Goal: Information Seeking & Learning: Learn about a topic

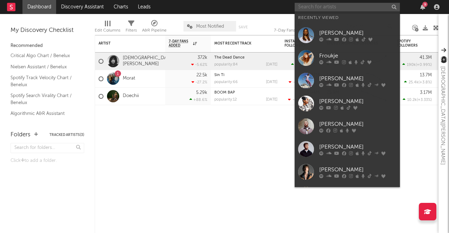
click at [335, 5] on input "text" at bounding box center [346, 7] width 105 height 9
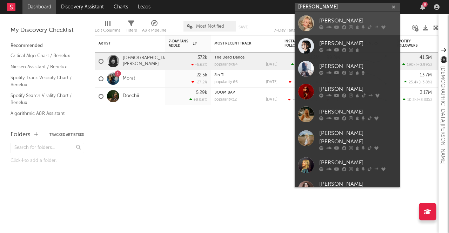
type input "[PERSON_NAME]"
click at [322, 21] on div "[PERSON_NAME]" at bounding box center [357, 21] width 77 height 8
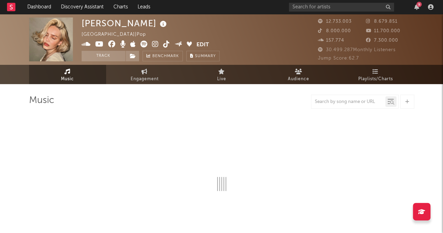
select select "6m"
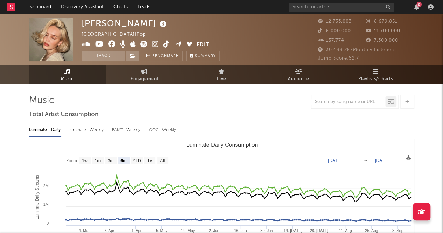
click at [336, 32] on span "8.000.000" at bounding box center [334, 31] width 33 height 5
click at [383, 29] on span "11.700.000" at bounding box center [383, 31] width 34 height 5
click at [146, 77] on span "Engagement" at bounding box center [145, 79] width 28 height 8
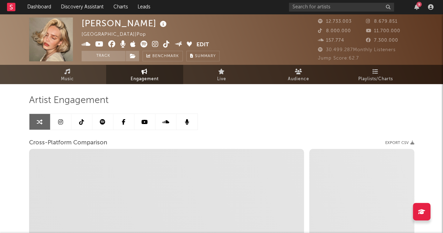
select select "1w"
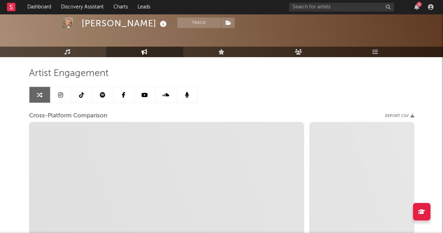
scroll to position [10, 0]
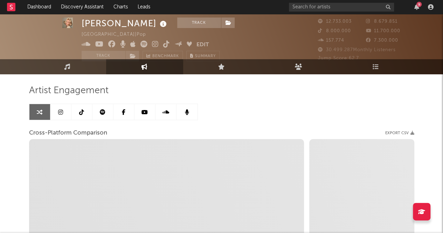
click at [60, 114] on icon at bounding box center [60, 112] width 5 height 6
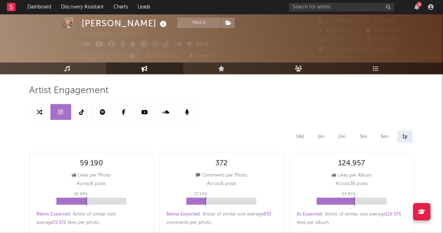
scroll to position [34, 0]
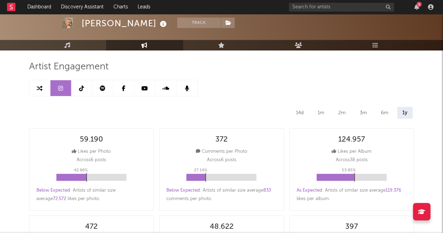
select select "6m"
click at [75, 86] on link at bounding box center [81, 88] width 21 height 16
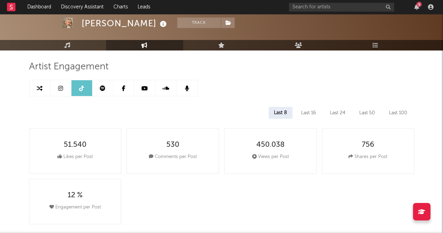
select select "6m"
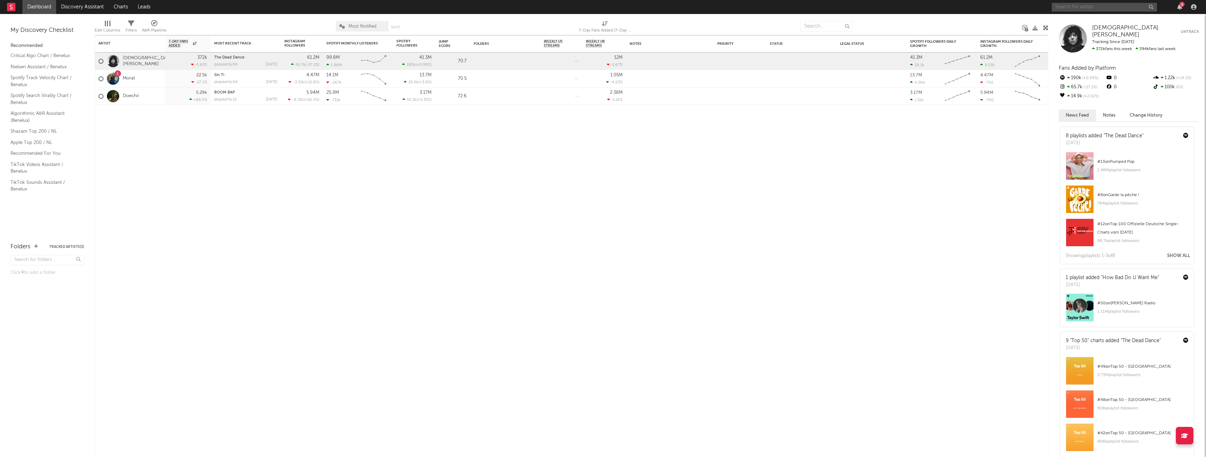
click at [448, 7] on input "text" at bounding box center [1103, 7] width 105 height 9
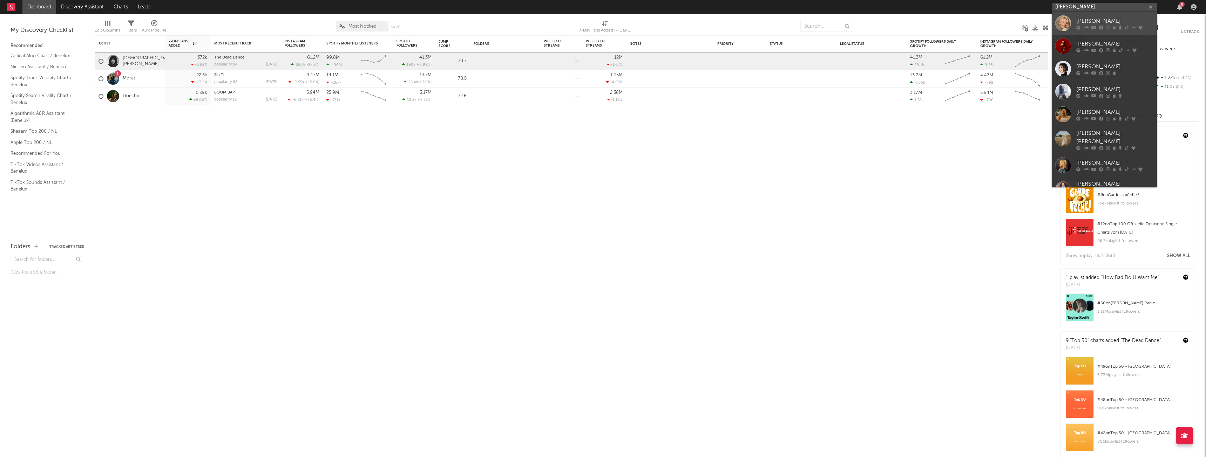
type input "[PERSON_NAME]"
click at [448, 21] on div "[PERSON_NAME]" at bounding box center [1114, 21] width 77 height 8
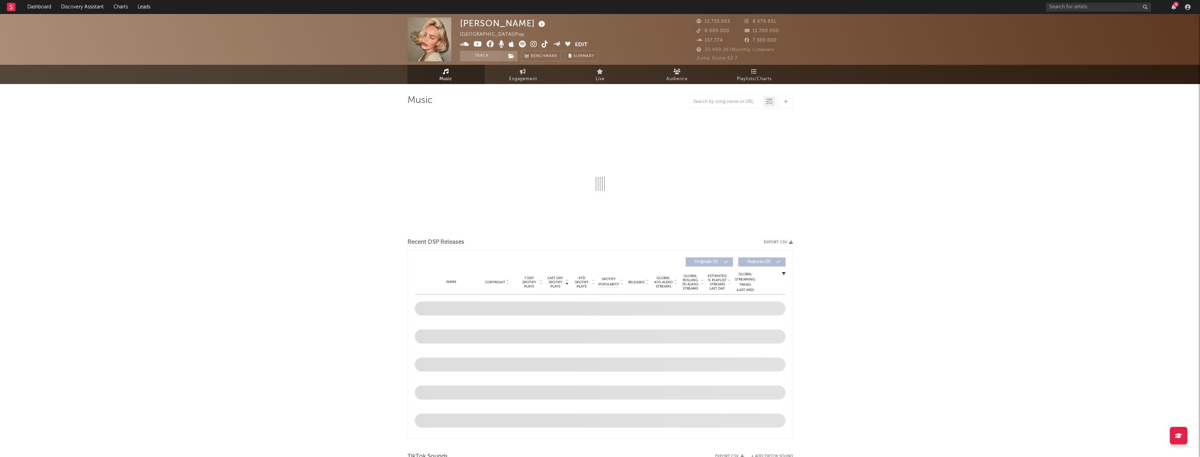
select select "6m"
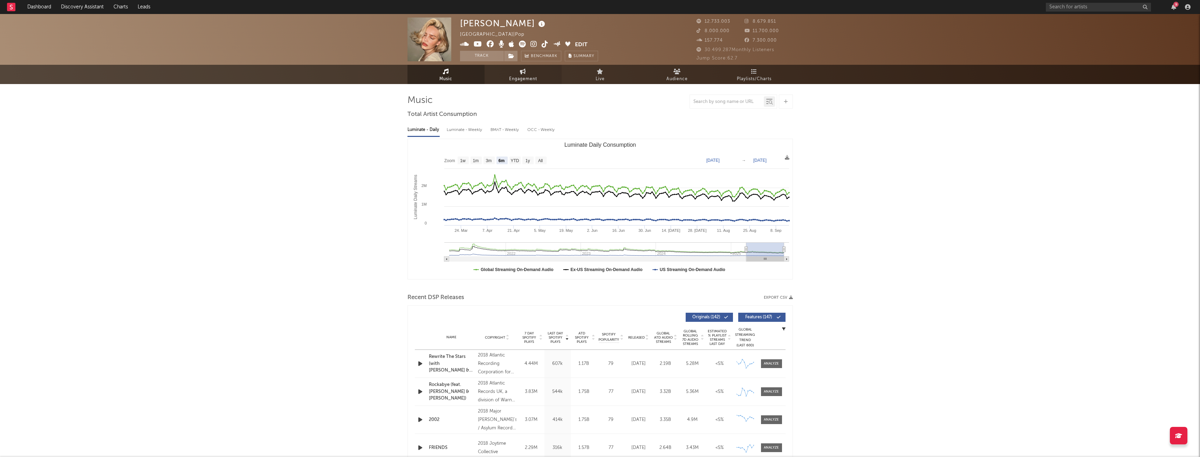
click at [448, 78] on span "Engagement" at bounding box center [523, 79] width 28 height 8
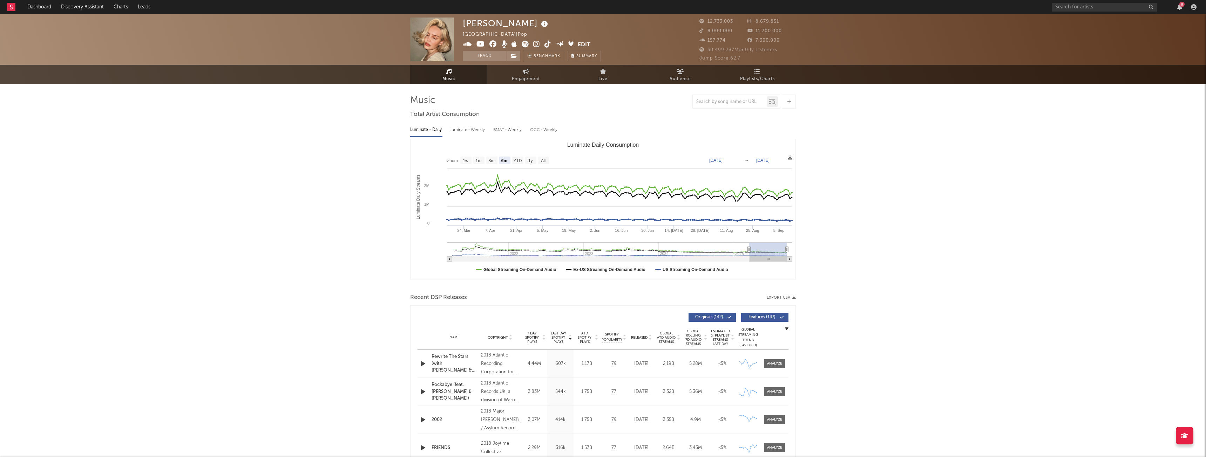
select select "1w"
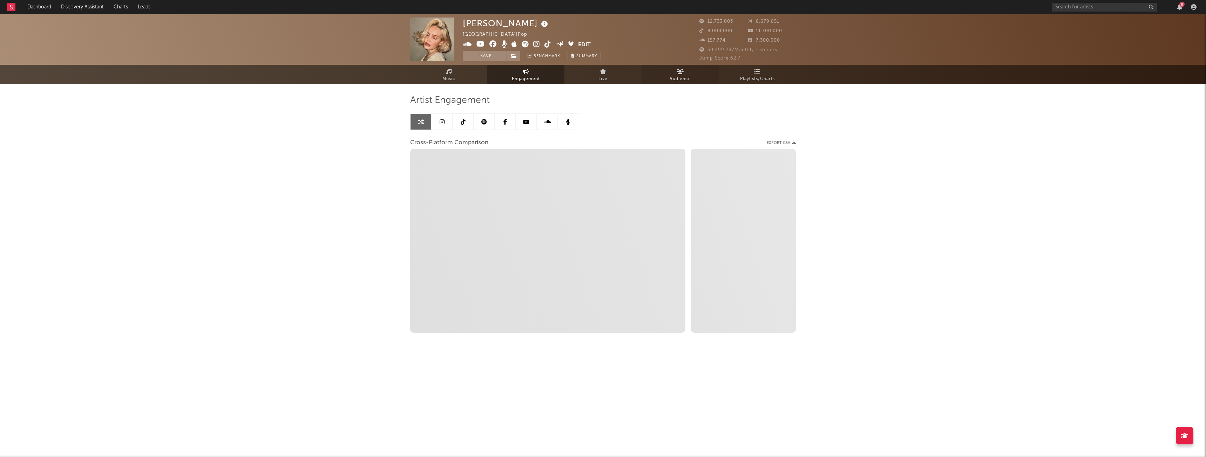
click at [448, 77] on span "Audience" at bounding box center [679, 79] width 21 height 8
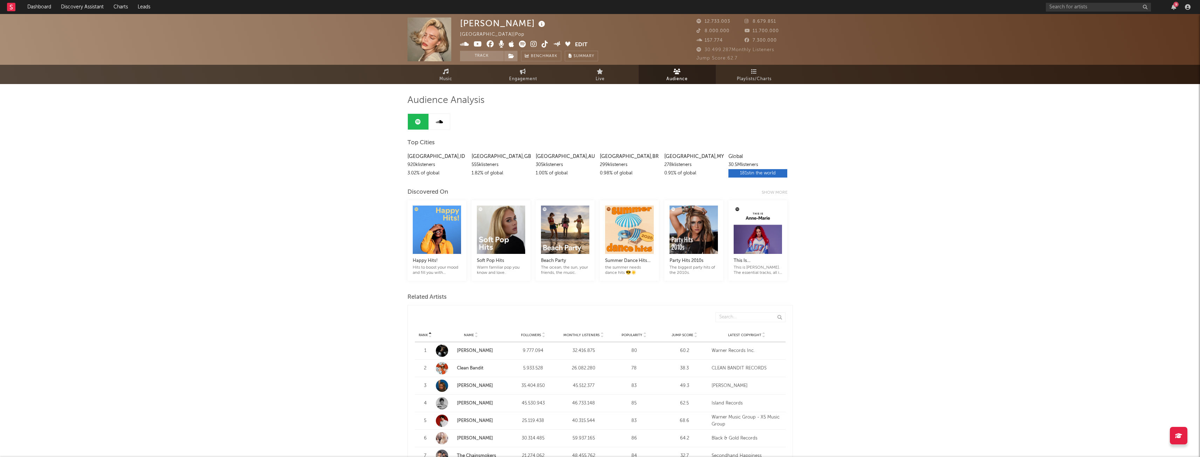
click at [441, 128] on link at bounding box center [439, 122] width 21 height 16
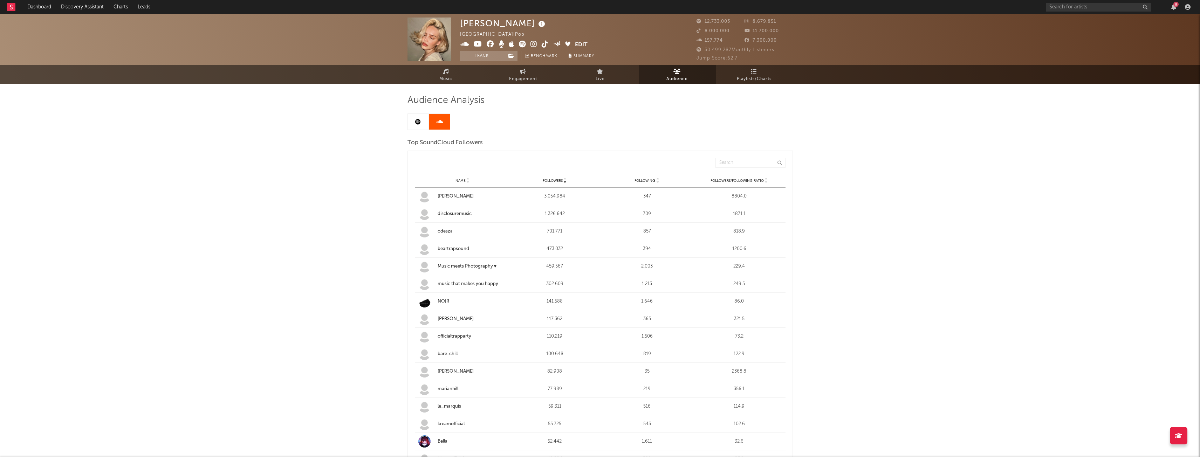
click at [425, 124] on link at bounding box center [418, 122] width 21 height 16
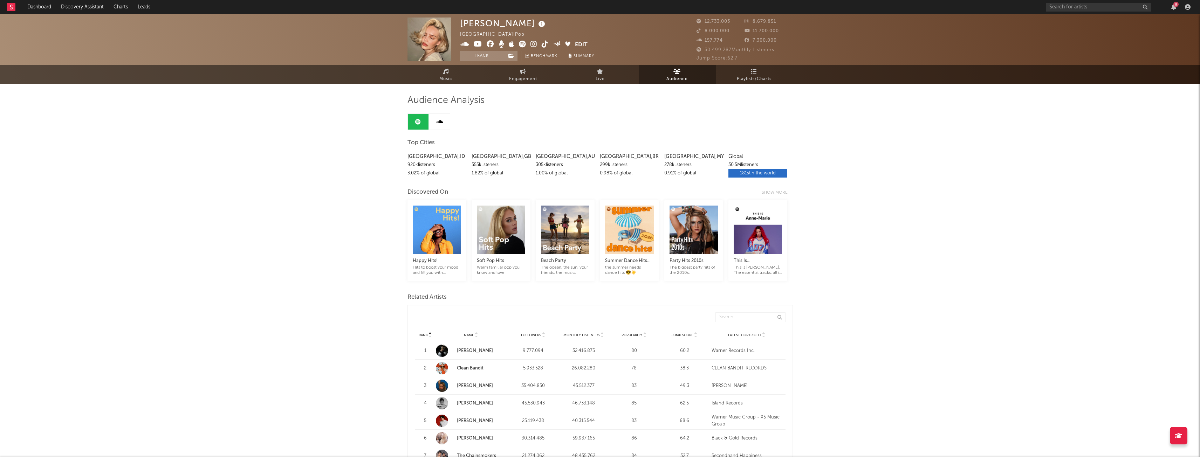
click at [448, 63] on div "[PERSON_NAME] [GEOGRAPHIC_DATA] | Pop Edit Track Benchmark Summary 12.733.003 8…" at bounding box center [600, 39] width 1200 height 51
drag, startPoint x: 538, startPoint y: 73, endPoint x: 538, endPoint y: 81, distance: 7.4
click at [448, 74] on link "Engagement" at bounding box center [523, 74] width 77 height 19
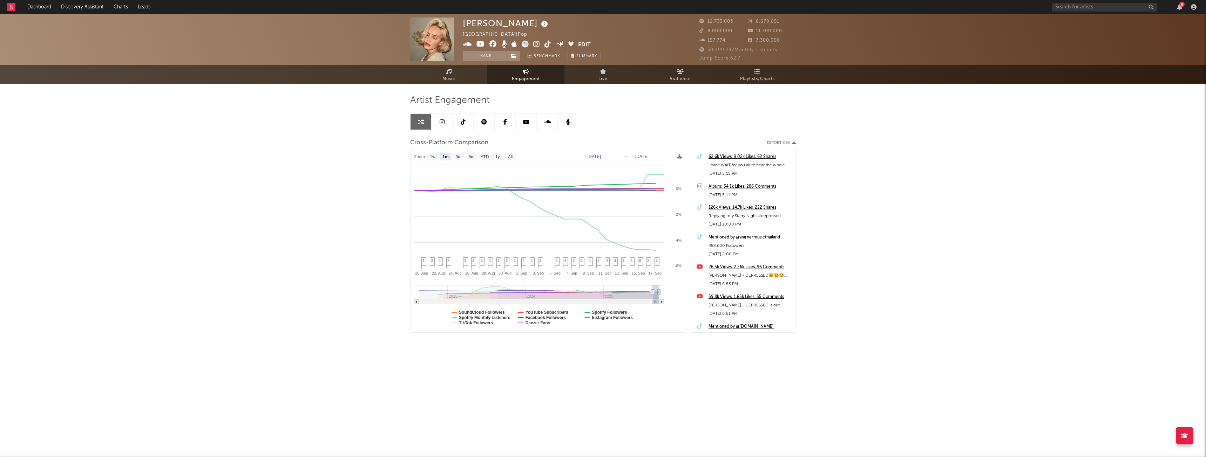
select select "1m"
click at [448, 75] on link "Audience" at bounding box center [679, 74] width 77 height 19
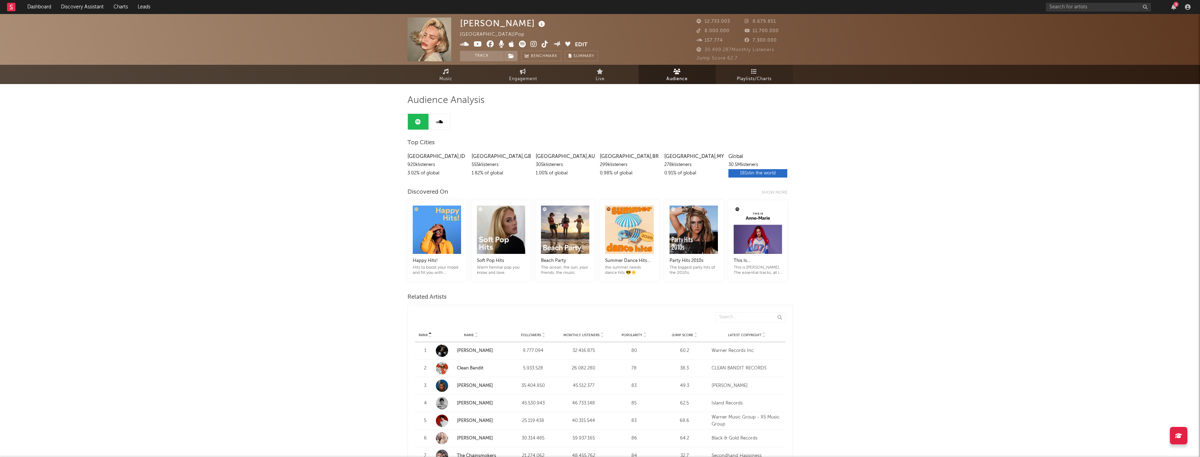
click at [448, 75] on span "Playlists/Charts" at bounding box center [754, 79] width 35 height 8
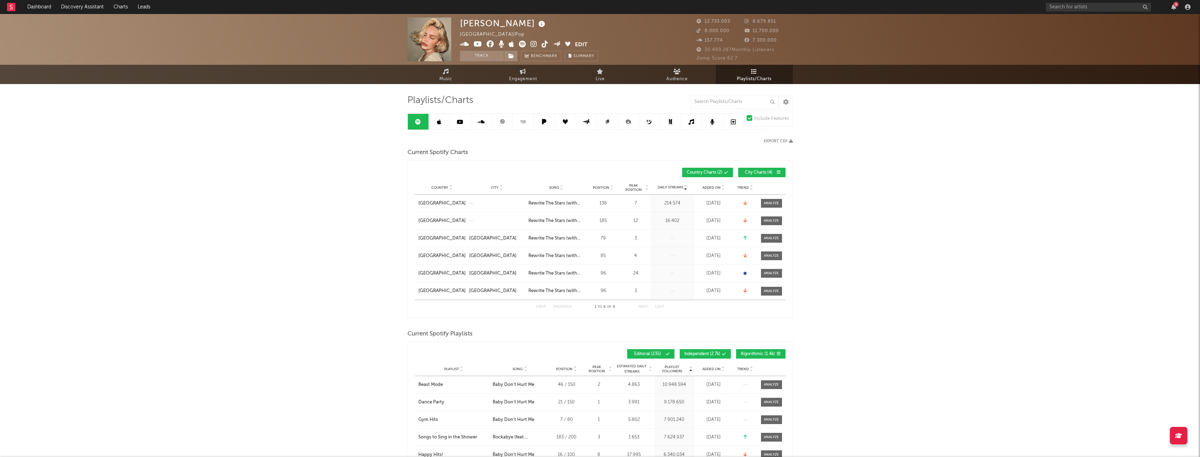
click at [448, 121] on div "Include Features" at bounding box center [771, 119] width 35 height 8
click at [448, 121] on input "Include Features" at bounding box center [747, 119] width 0 height 8
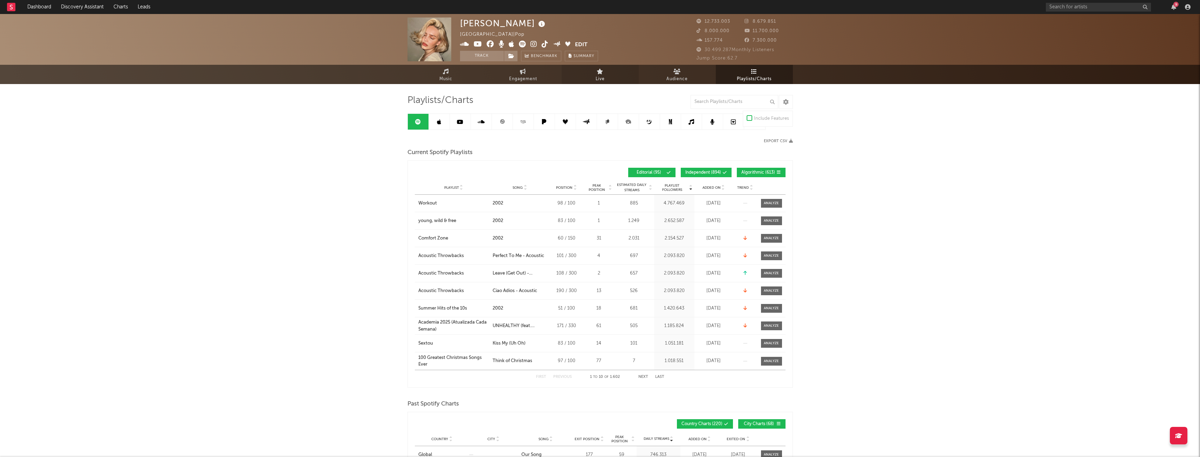
click at [448, 82] on span "Live" at bounding box center [600, 79] width 9 height 8
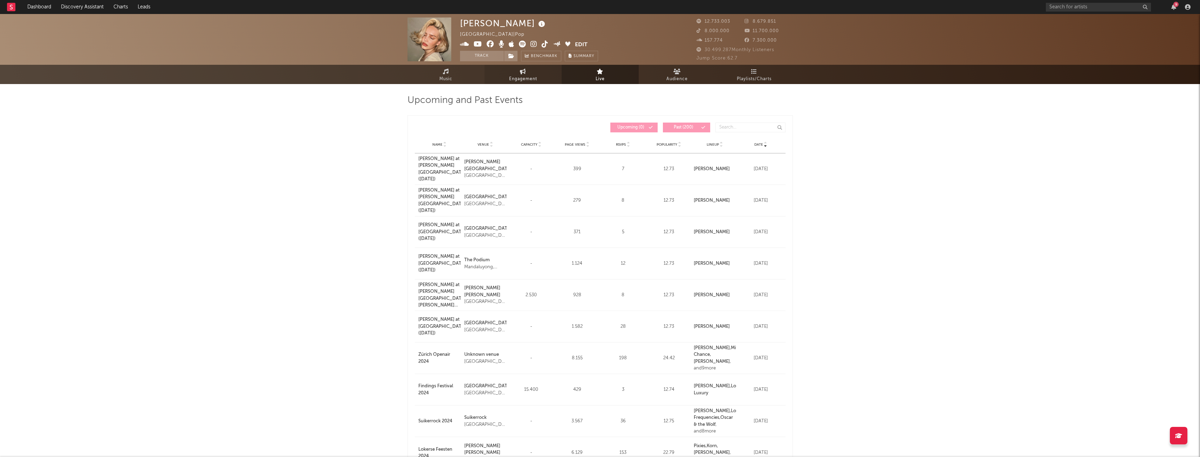
click at [448, 79] on span "Engagement" at bounding box center [523, 79] width 28 height 8
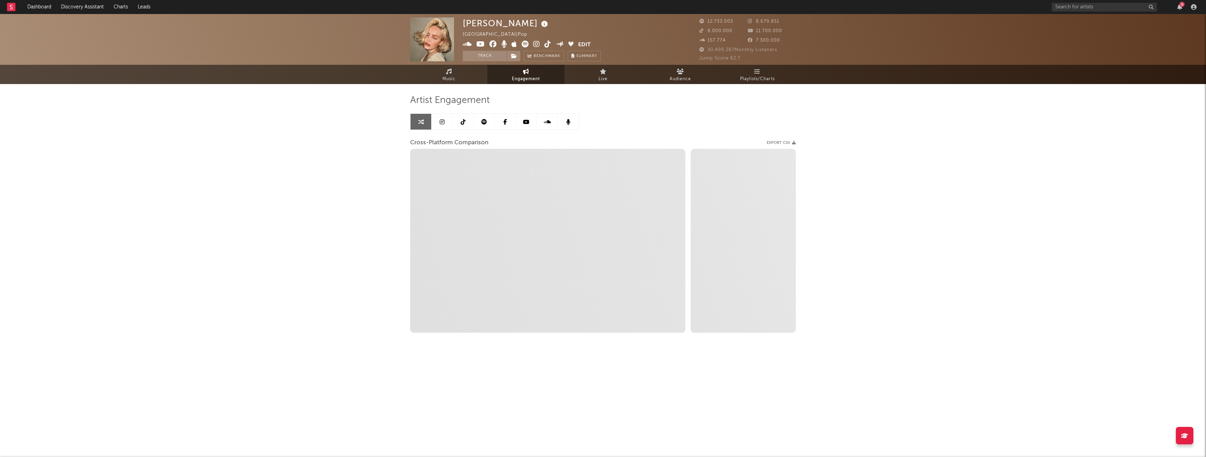
select select "1w"
click at [448, 121] on link at bounding box center [462, 122] width 21 height 16
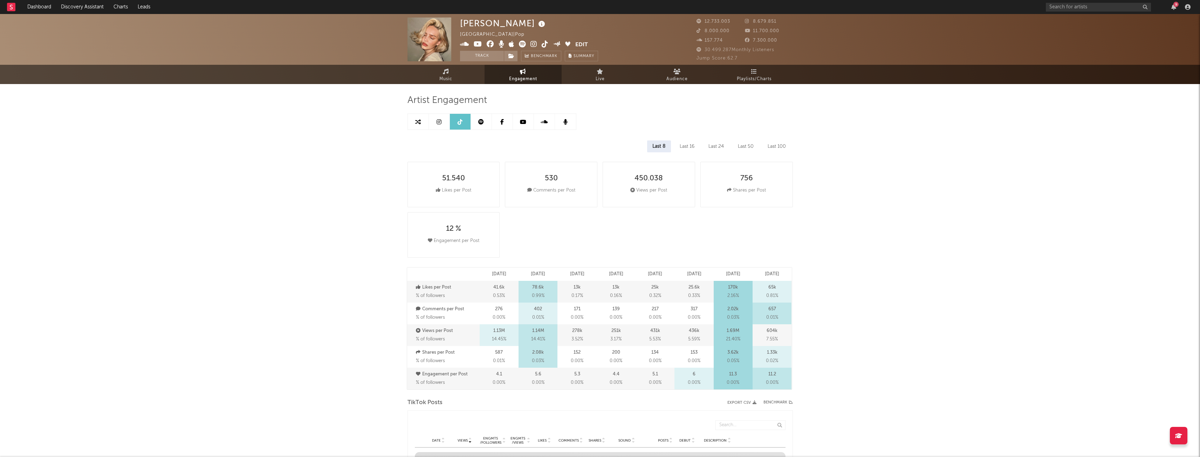
select select "6m"
click at [448, 149] on div "Last 16" at bounding box center [687, 147] width 25 height 12
click at [448, 146] on div "Last 8" at bounding box center [658, 147] width 23 height 12
click at [448, 142] on div "Last 24" at bounding box center [716, 147] width 26 height 12
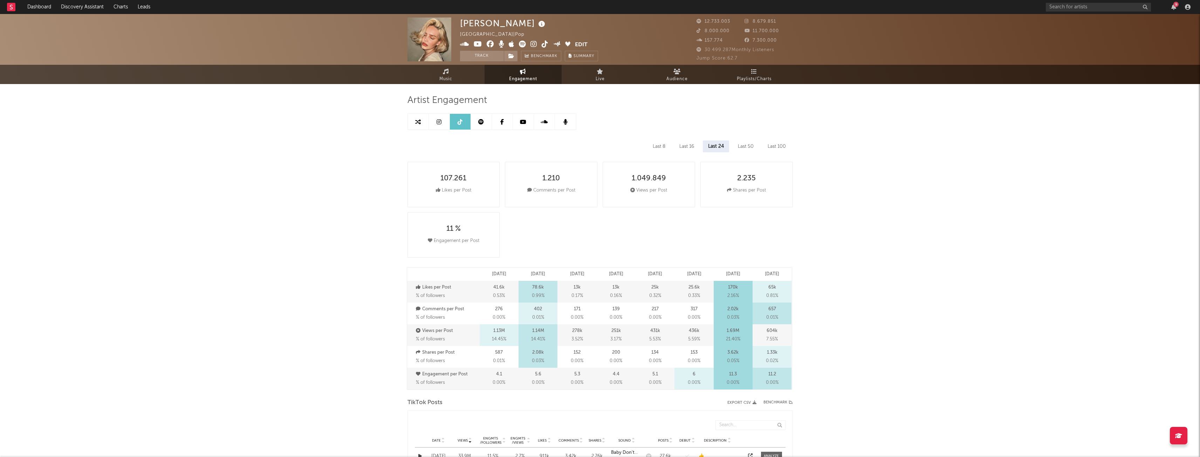
click at [448, 146] on div "Last 8 Last 16 Last 24 Last 50 Last 100" at bounding box center [601, 147] width 386 height 12
click at [448, 148] on div "Last 50" at bounding box center [746, 147] width 26 height 12
click at [448, 150] on div "Last 100" at bounding box center [777, 147] width 29 height 12
click at [448, 146] on div "Last 24" at bounding box center [716, 147] width 26 height 12
click at [448, 148] on div "Last 16" at bounding box center [686, 147] width 25 height 12
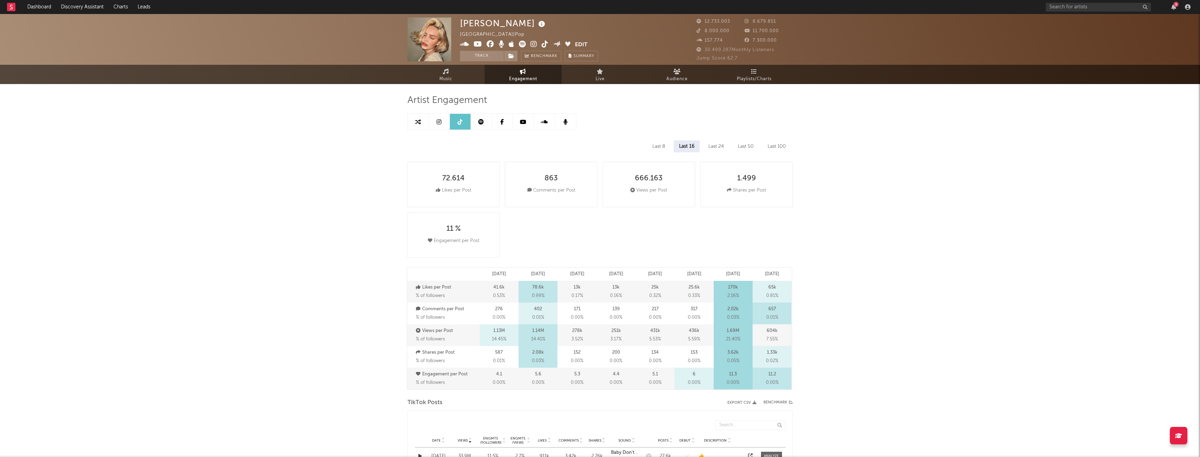
click at [448, 146] on div "Last 8" at bounding box center [658, 147] width 23 height 12
click at [448, 150] on div "Last 16" at bounding box center [687, 147] width 25 height 12
click at [448, 148] on div "Last 24" at bounding box center [716, 147] width 26 height 12
click at [448, 148] on div "Last 50" at bounding box center [746, 147] width 26 height 12
click at [448, 144] on div "Last 100" at bounding box center [777, 147] width 29 height 12
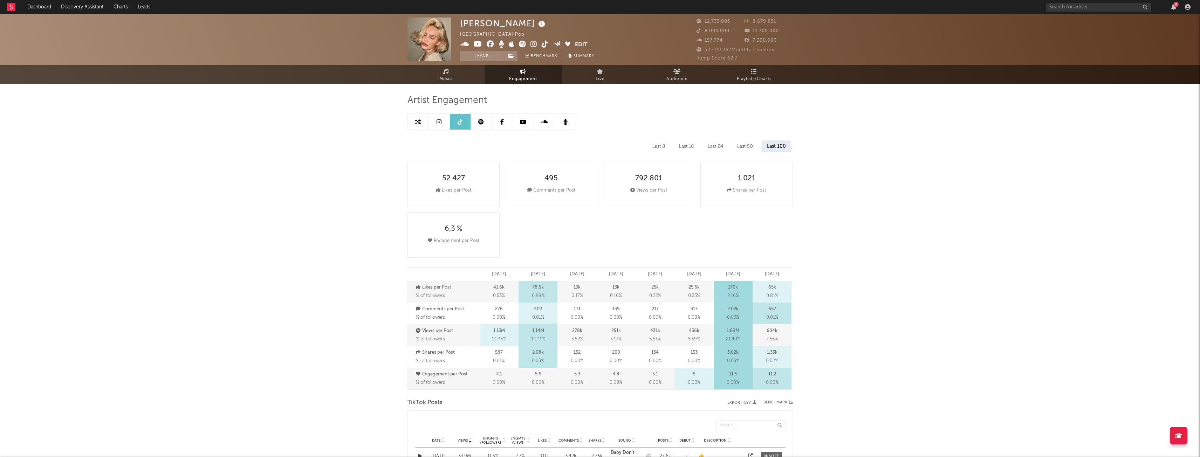
click at [448, 148] on div "Last 50" at bounding box center [745, 147] width 26 height 12
click at [448, 146] on div "Last 24" at bounding box center [716, 147] width 26 height 12
click at [448, 145] on div "Last 16" at bounding box center [686, 147] width 25 height 12
click at [448, 143] on div "Last 8" at bounding box center [658, 147] width 23 height 12
click at [448, 146] on div "Last 16" at bounding box center [687, 147] width 25 height 12
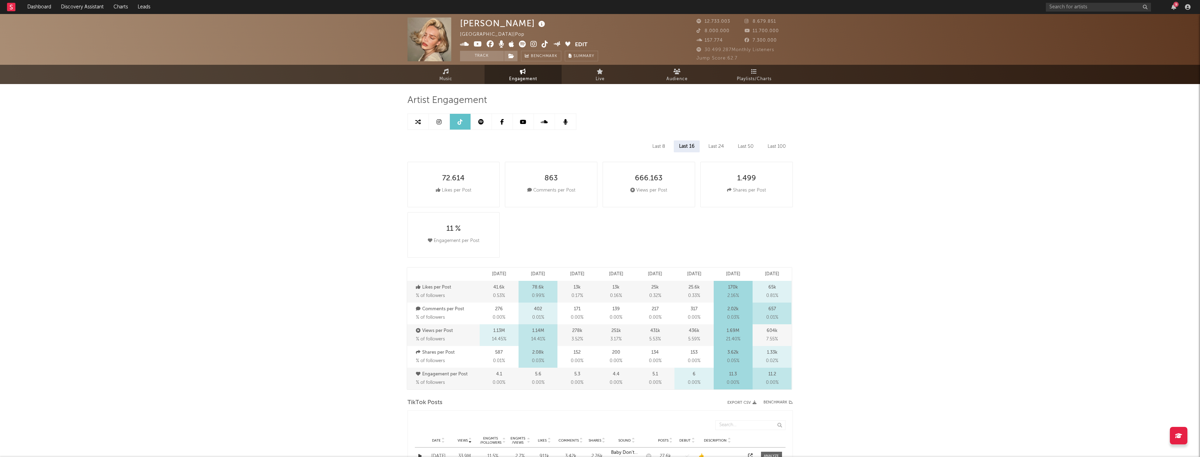
click at [448, 146] on div "Last 24" at bounding box center [716, 147] width 26 height 12
click at [448, 147] on div "Last 16" at bounding box center [686, 147] width 25 height 12
click at [448, 147] on div "Last 24" at bounding box center [716, 147] width 26 height 12
click at [448, 143] on div "Last 16" at bounding box center [686, 147] width 25 height 12
click at [448, 147] on div "Last 8" at bounding box center [658, 147] width 23 height 12
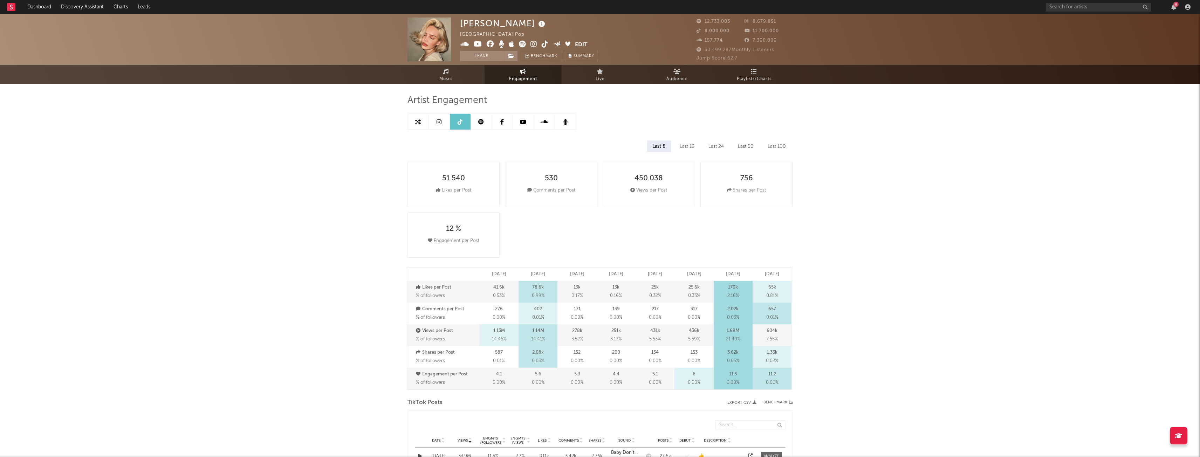
click at [448, 148] on div "Last 16" at bounding box center [687, 147] width 25 height 12
click at [448, 148] on div "Last 24" at bounding box center [716, 147] width 26 height 12
click at [448, 149] on div "Last 16" at bounding box center [686, 147] width 25 height 12
click at [448, 149] on div "Last 8" at bounding box center [658, 147] width 23 height 12
click at [448, 145] on div "Last 24" at bounding box center [716, 147] width 26 height 12
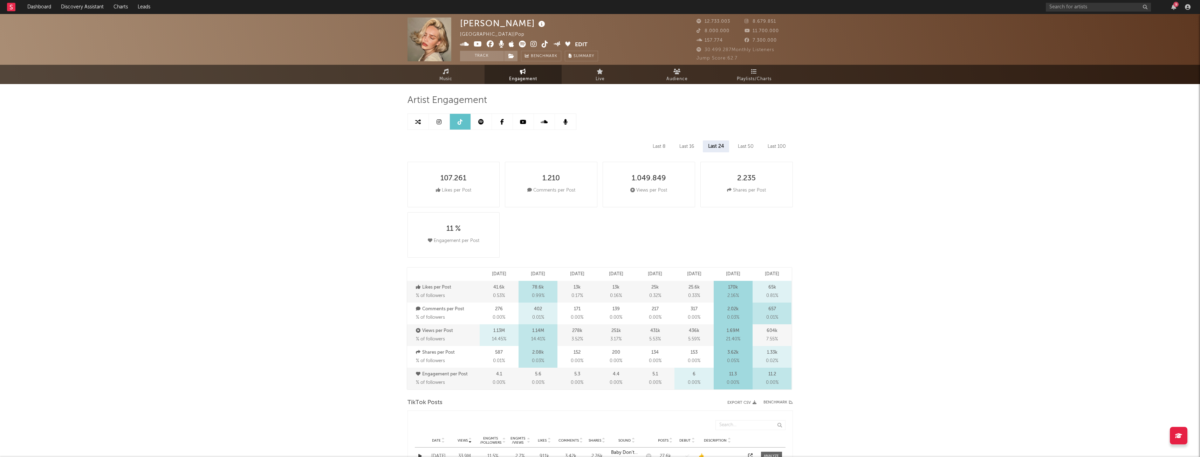
click at [448, 145] on div "Last 16" at bounding box center [686, 147] width 25 height 12
drag, startPoint x: 644, startPoint y: 143, endPoint x: 648, endPoint y: 143, distance: 4.6
click at [448, 143] on div "Last 8 Last 16 Last 24 Last 50 Last 100" at bounding box center [601, 147] width 386 height 12
click at [448, 143] on div "Last 8" at bounding box center [658, 147] width 23 height 12
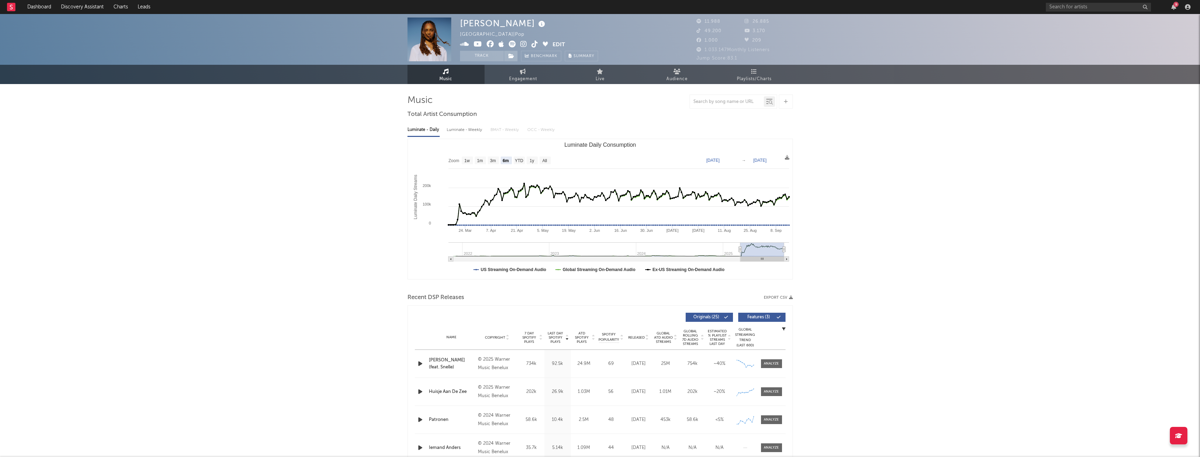
select select "6m"
